Goal: Task Accomplishment & Management: Use online tool/utility

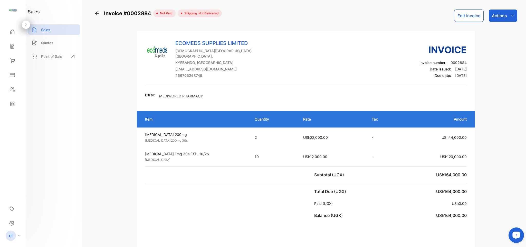
click at [96, 15] on icon at bounding box center [97, 13] width 5 height 5
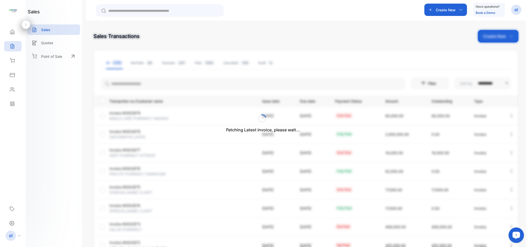
click at [443, 7] on div "Fetching Latest invoice, please wait..." at bounding box center [263, 123] width 526 height 247
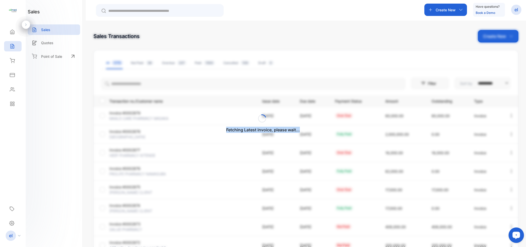
click at [443, 7] on div "Fetching Latest invoice, please wait..." at bounding box center [263, 123] width 526 height 247
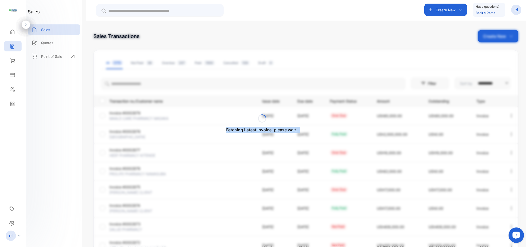
click at [443, 7] on div "Fetching Latest invoice, please wait..." at bounding box center [263, 123] width 526 height 247
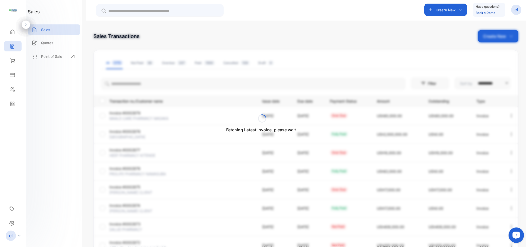
click at [443, 7] on div "Fetching Latest invoice, please wait..." at bounding box center [263, 123] width 526 height 247
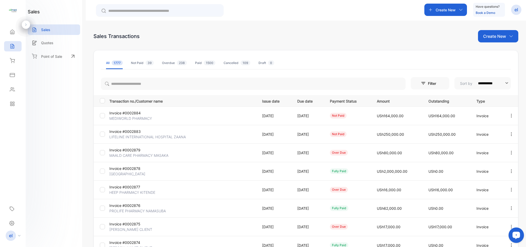
click at [443, 7] on p "Create New" at bounding box center [446, 9] width 20 height 5
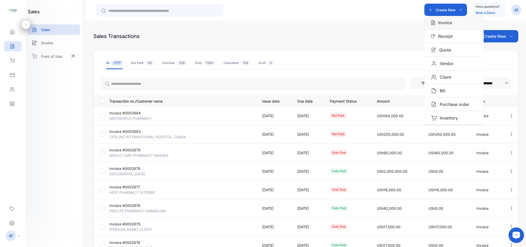
click at [448, 18] on div "Invoice" at bounding box center [454, 22] width 59 height 13
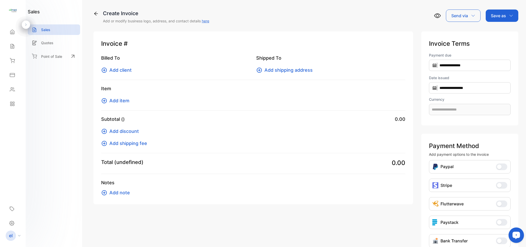
click at [118, 67] on span "Add client" at bounding box center [120, 70] width 22 height 7
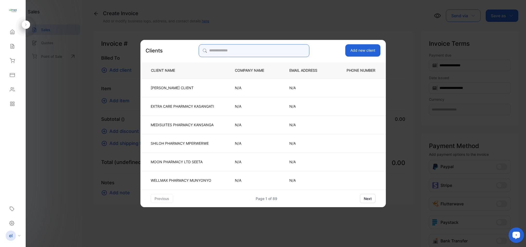
click at [243, 51] on input "search" at bounding box center [254, 50] width 111 height 13
type input "********"
type input "**********"
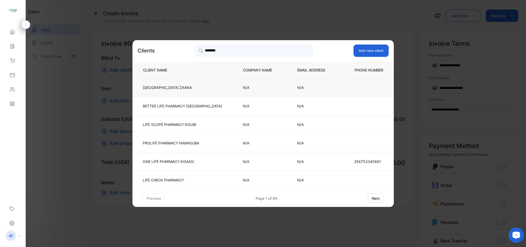
click at [231, 90] on td "LIFELINE INTERNATIONAL HOSPITAL ZAANA" at bounding box center [184, 87] width 102 height 18
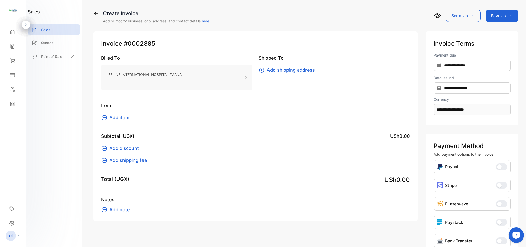
click at [117, 115] on span "Add item" at bounding box center [119, 117] width 20 height 7
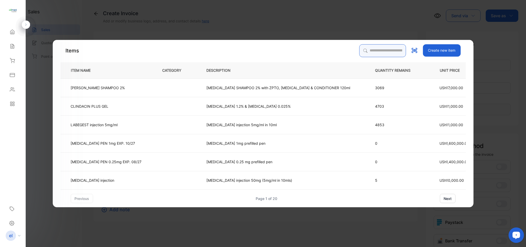
click at [372, 50] on input "search" at bounding box center [382, 50] width 47 height 13
type input "*******"
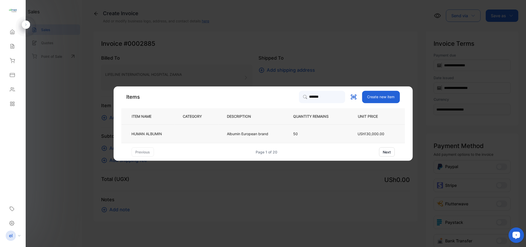
click at [332, 139] on td "50" at bounding box center [315, 134] width 61 height 18
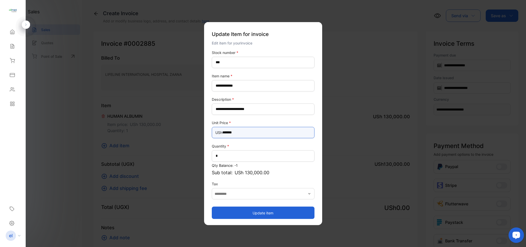
click at [248, 134] on Price-inputprice "*******" at bounding box center [263, 132] width 103 height 11
type Price-inputprice "*"
type Price-inputprice "*******"
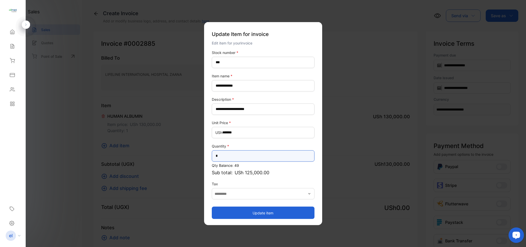
click at [244, 160] on input "*" at bounding box center [263, 155] width 103 height 11
type input "*"
click at [245, 215] on button "Update item" at bounding box center [263, 212] width 103 height 12
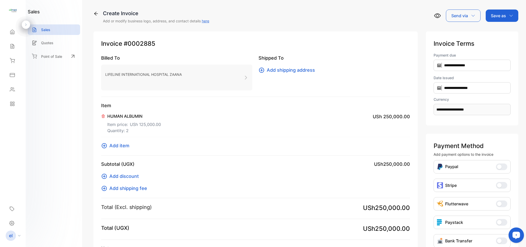
click at [497, 10] on div "Save as" at bounding box center [502, 16] width 33 height 12
click at [498, 29] on div "Invoice" at bounding box center [501, 32] width 30 height 10
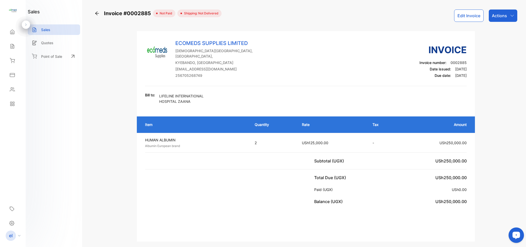
click at [499, 13] on p "Actions" at bounding box center [499, 16] width 15 height 6
click at [491, 132] on div "Print Invoice" at bounding box center [492, 130] width 51 height 10
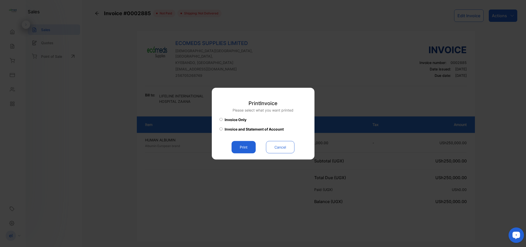
click at [243, 147] on button "Print" at bounding box center [244, 147] width 24 height 12
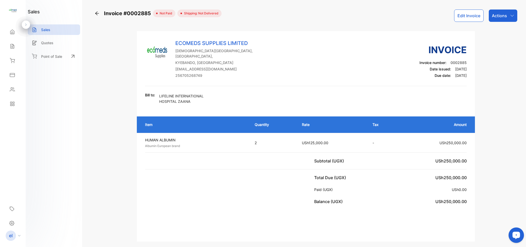
click at [455, 73] on span "[DATE]" at bounding box center [461, 75] width 12 height 4
click at [455, 67] on span "[DATE]" at bounding box center [461, 69] width 12 height 4
click at [340, 67] on div "ECOMEDS SUPPLIES LIMITED [GEOGRAPHIC_DATA], [GEOGRAPHIC_DATA], [GEOGRAPHIC_DATA…" at bounding box center [306, 62] width 322 height 47
click at [335, 209] on div "ECOMEDS SUPPLIES LIMITED [GEOGRAPHIC_DATA], [GEOGRAPHIC_DATA] [EMAIL_ADDRESS][D…" at bounding box center [306, 136] width 338 height 210
click at [455, 67] on span "[DATE]" at bounding box center [461, 69] width 12 height 4
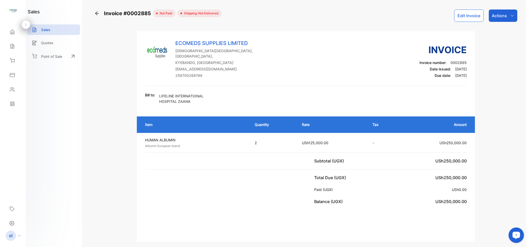
click at [455, 67] on span "[DATE]" at bounding box center [461, 69] width 12 height 4
click at [443, 66] on p "Date issued: [DATE]" at bounding box center [443, 68] width 47 height 5
click at [455, 67] on span "[DATE]" at bounding box center [461, 69] width 12 height 4
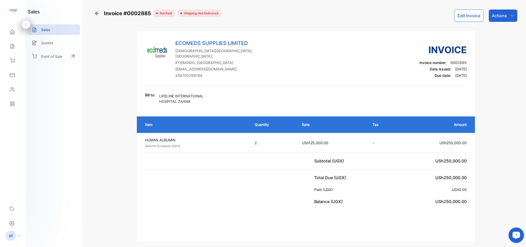
click at [250, 92] on div "Bill to: LIFELINE INTERNATIONAL HOSPITAL ZAANA" at bounding box center [306, 98] width 322 height 13
click at [97, 12] on icon at bounding box center [97, 13] width 5 height 5
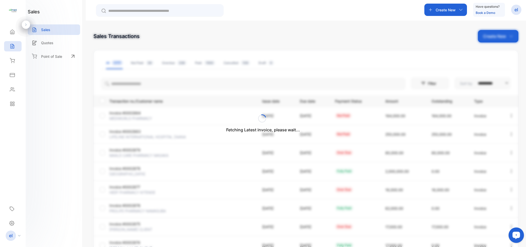
click at [439, 12] on div "Fetching Latest invoice, please wait..." at bounding box center [263, 123] width 526 height 247
